Goal: Task Accomplishment & Management: Manage account settings

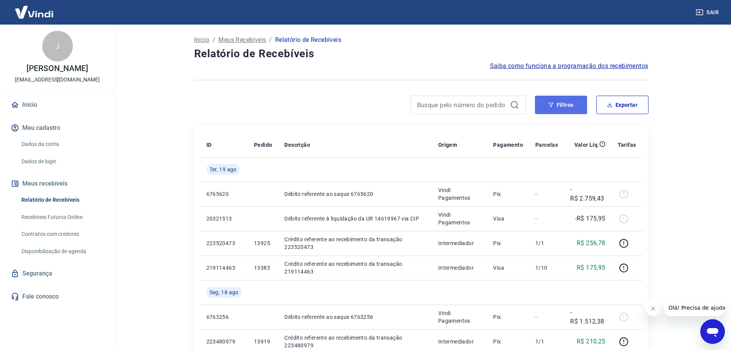
click at [556, 104] on button "Filtros" at bounding box center [561, 105] width 52 height 18
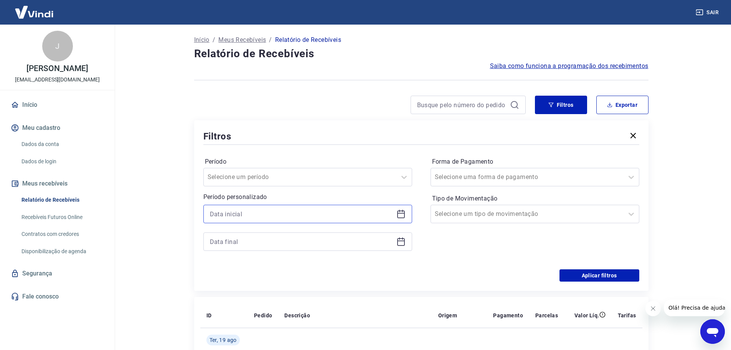
click at [246, 212] on input at bounding box center [302, 214] width 184 height 12
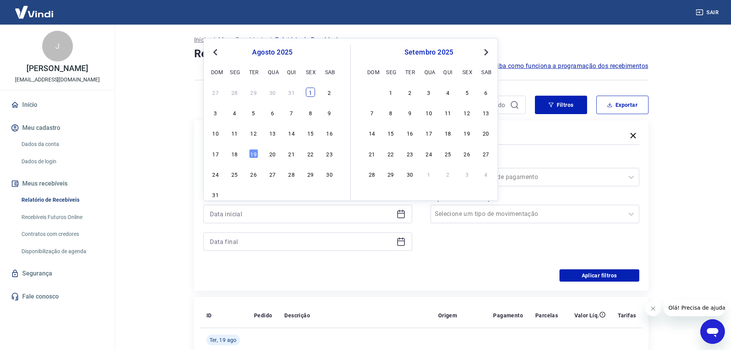
click at [306, 91] on div "1" at bounding box center [310, 92] width 9 height 9
type input "[DATE]"
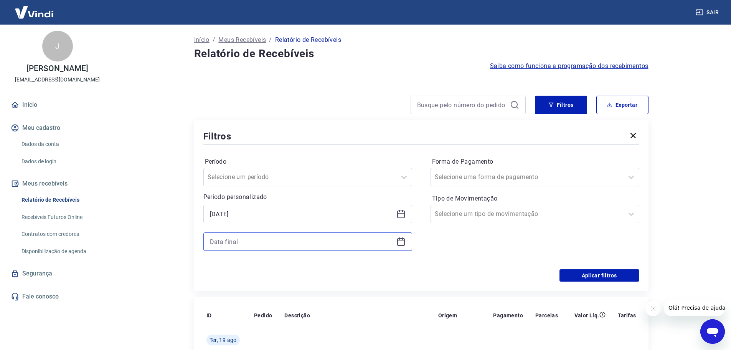
click at [274, 241] on input at bounding box center [302, 242] width 184 height 12
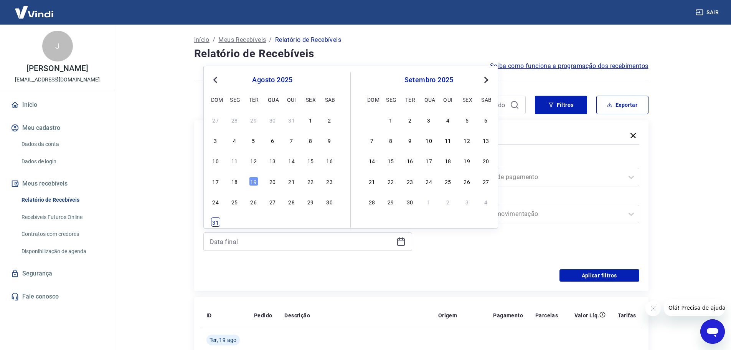
click at [217, 219] on div "31" at bounding box center [215, 221] width 9 height 9
type input "[DATE]"
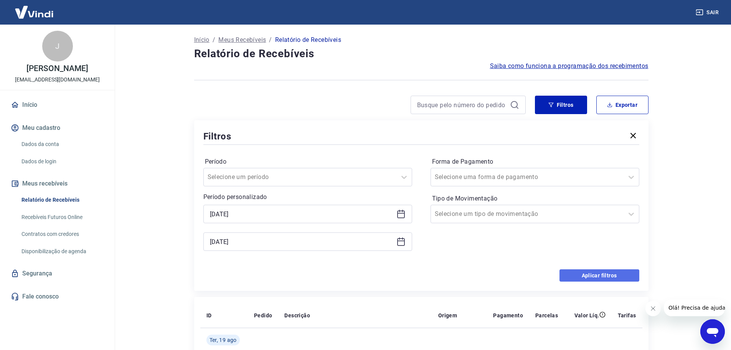
click at [621, 275] on button "Aplicar filtros" at bounding box center [600, 275] width 80 height 12
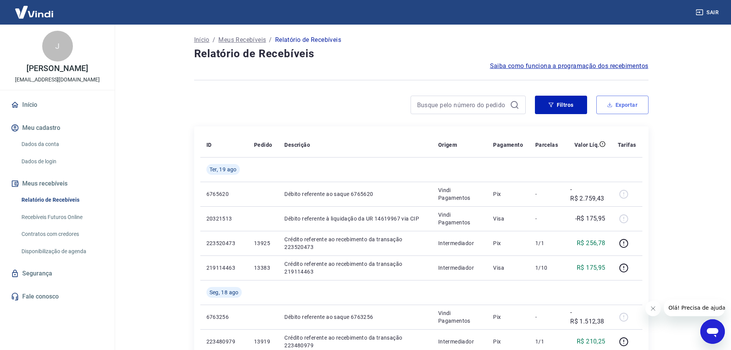
click at [618, 99] on button "Exportar" at bounding box center [623, 105] width 52 height 18
type input "[DATE]"
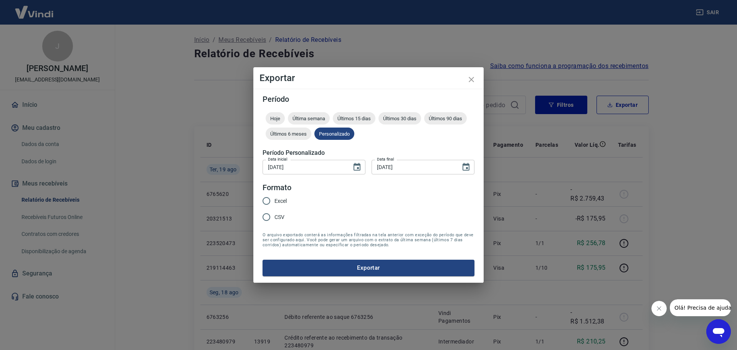
drag, startPoint x: 276, startPoint y: 200, endPoint x: 318, endPoint y: 212, distance: 43.4
click at [276, 201] on span "Excel" at bounding box center [281, 201] width 12 height 8
click at [275, 201] on input "Excel" at bounding box center [266, 201] width 16 height 16
radio input "true"
click at [355, 272] on button "Exportar" at bounding box center [369, 268] width 212 height 16
